Goal: Transaction & Acquisition: Subscribe to service/newsletter

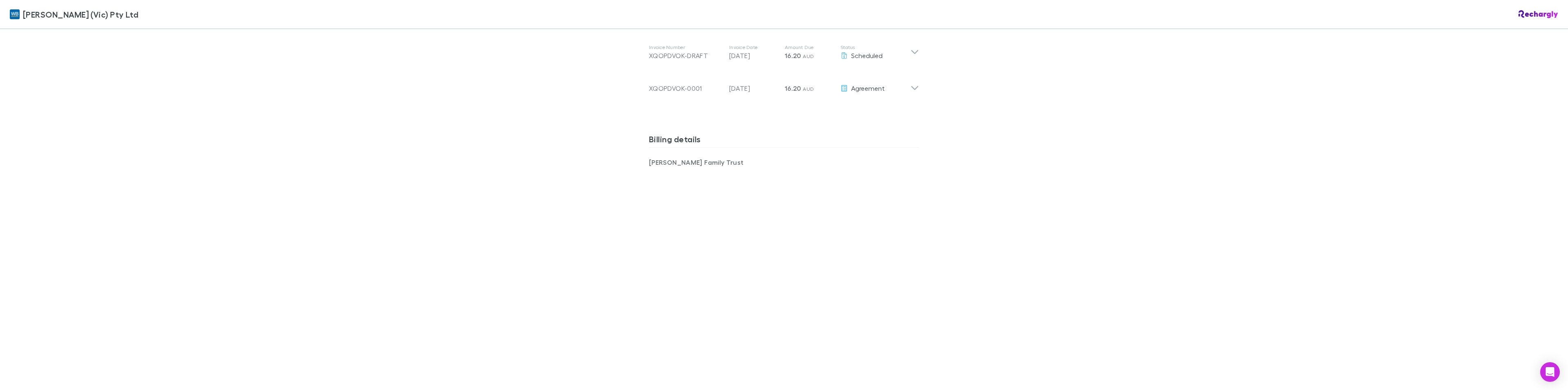
scroll to position [671, 0]
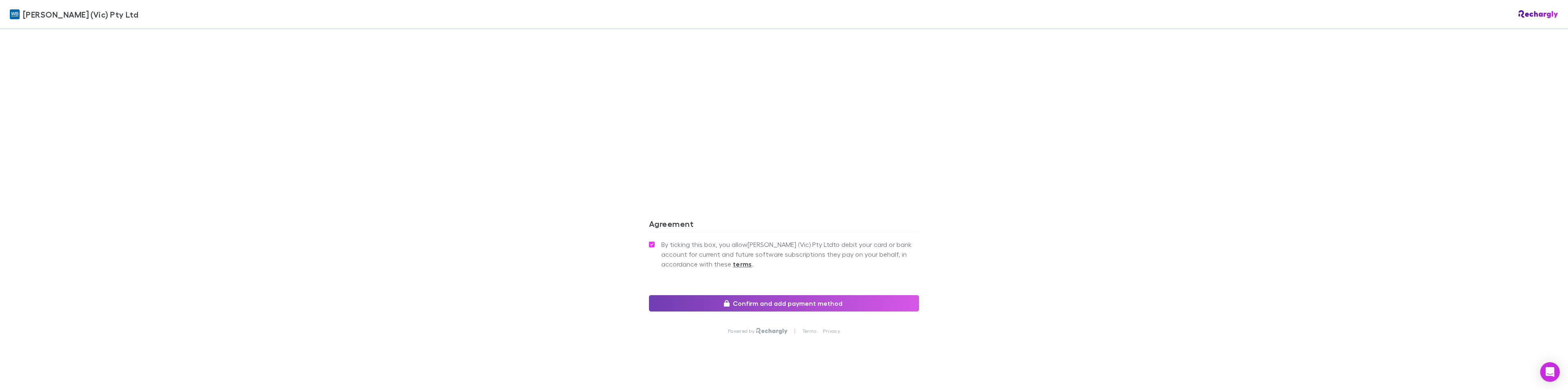
click at [761, 296] on button "Confirm and add payment method" at bounding box center [784, 304] width 270 height 17
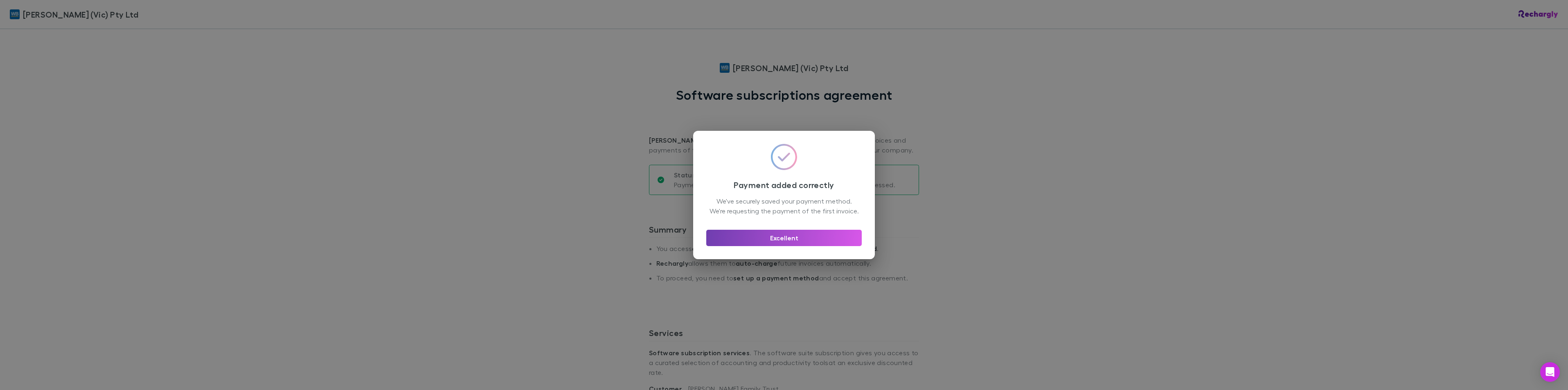
click at [786, 243] on button "Excellent" at bounding box center [784, 238] width 155 height 17
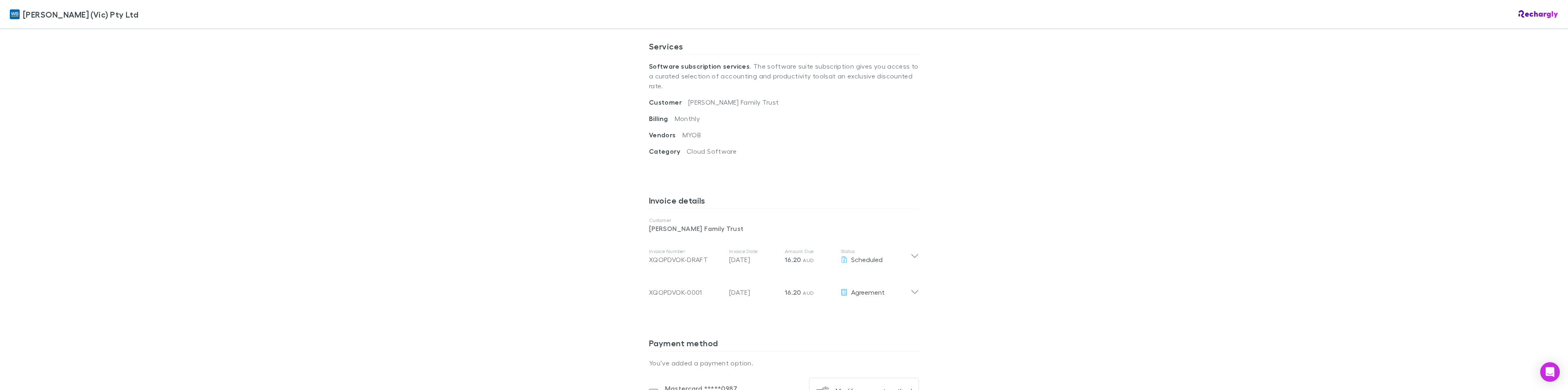
scroll to position [82, 0]
